Goal: Transaction & Acquisition: Book appointment/travel/reservation

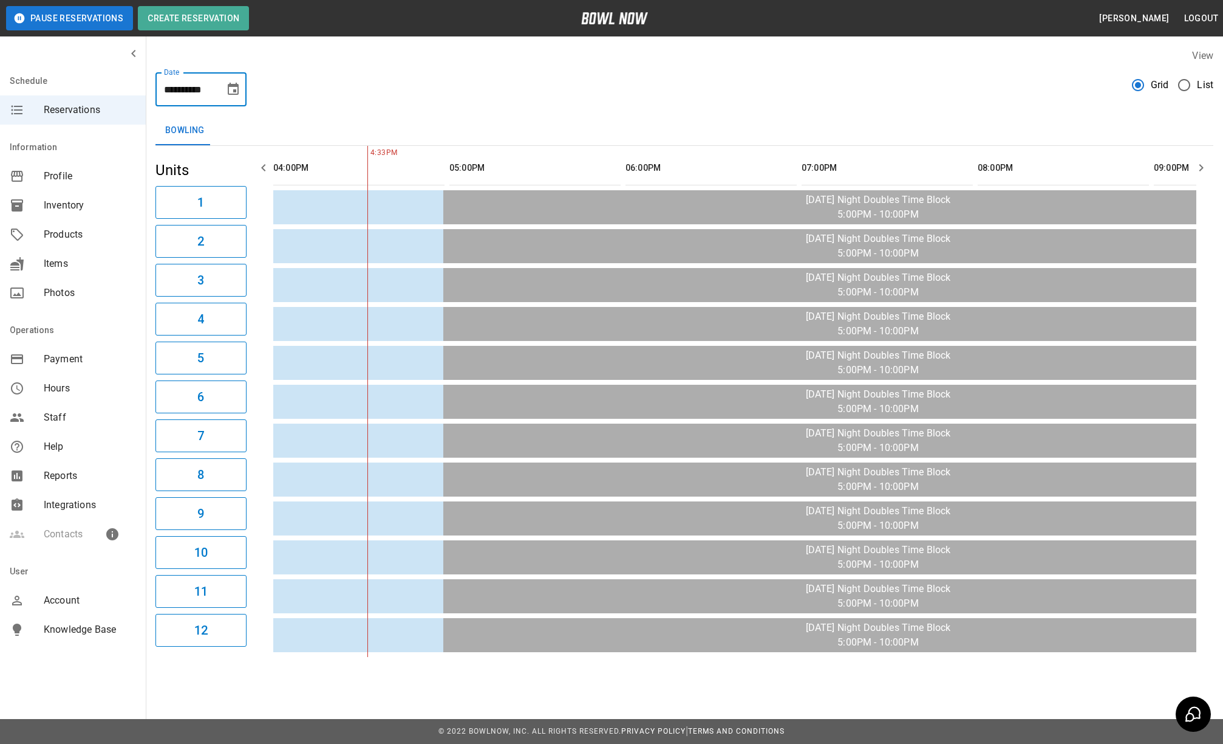
click at [215, 83] on input "**********" at bounding box center [186, 89] width 61 height 34
click at [236, 95] on icon "Choose date, selected date is Sep 19, 2025" at bounding box center [233, 89] width 11 height 12
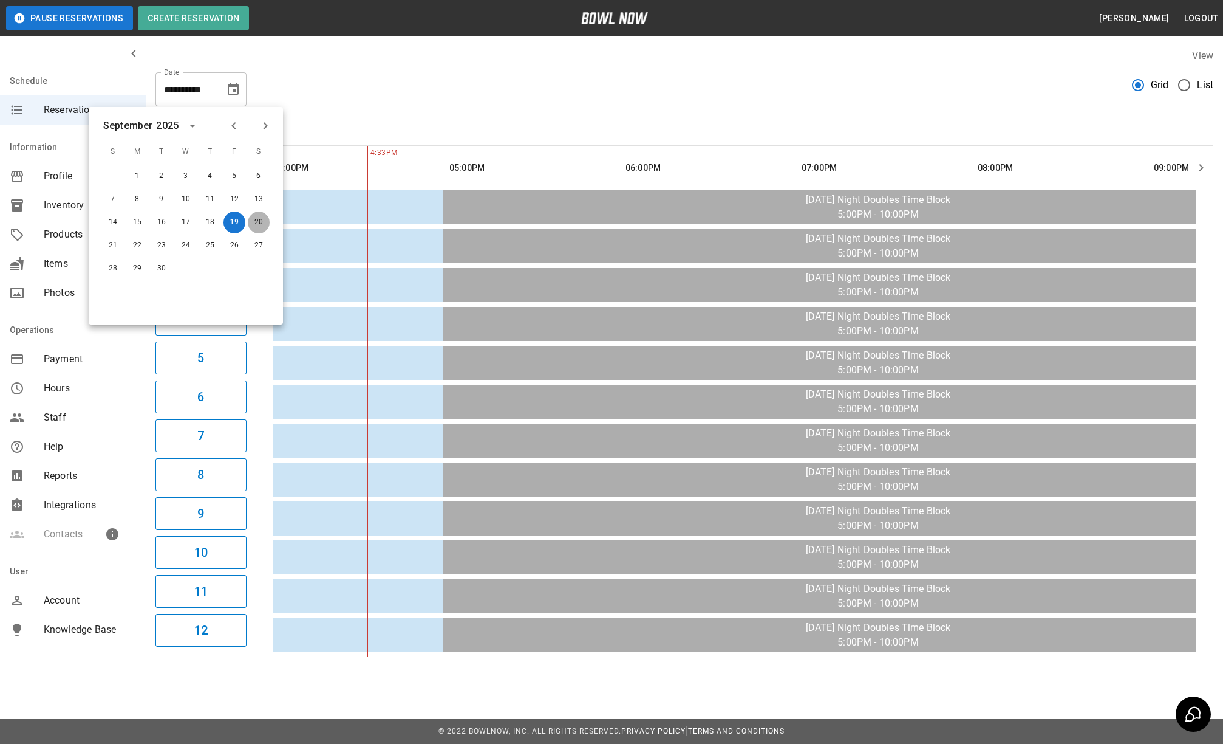
click at [264, 220] on button "20" at bounding box center [259, 222] width 22 height 22
type input "**********"
